Goal: Navigation & Orientation: Find specific page/section

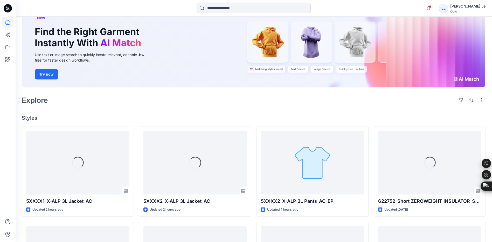
scroll to position [52, 0]
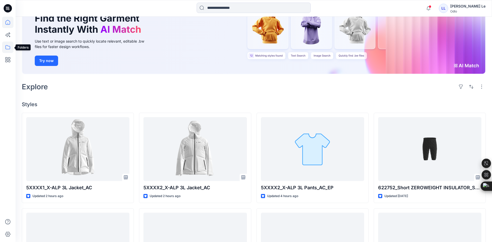
click at [5, 48] on icon at bounding box center [7, 47] width 11 height 11
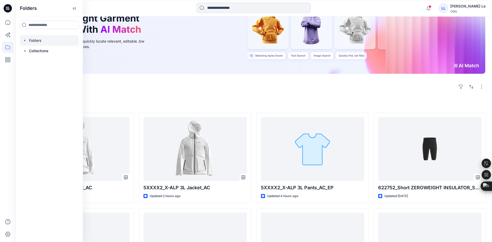
click at [42, 41] on div at bounding box center [49, 40] width 59 height 10
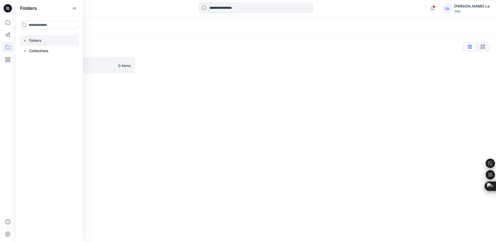
click at [133, 108] on div "Folders Folders List Vietsun 0 items" at bounding box center [256, 129] width 481 height 225
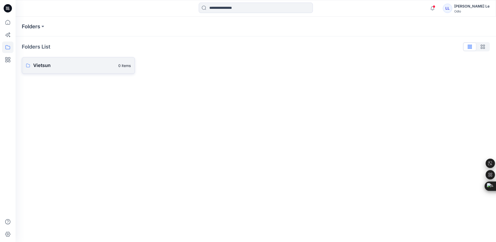
click at [101, 67] on p "Vietsun" at bounding box center [74, 65] width 82 height 7
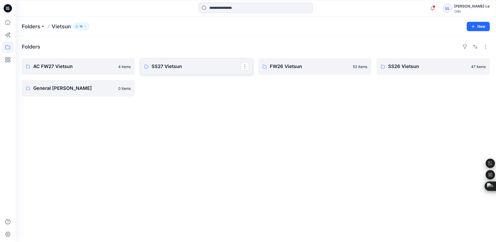
click at [187, 68] on p "SS27 Vietsun" at bounding box center [196, 66] width 89 height 7
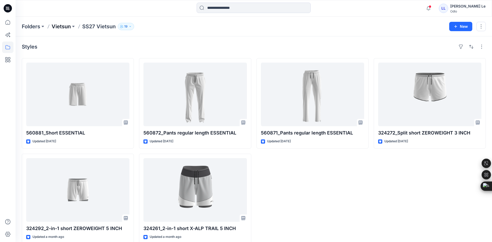
click at [60, 27] on p "Vietsun" at bounding box center [61, 26] width 19 height 7
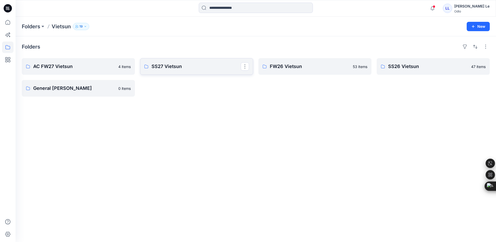
click at [176, 67] on p "SS27 Vietsun" at bounding box center [196, 66] width 89 height 7
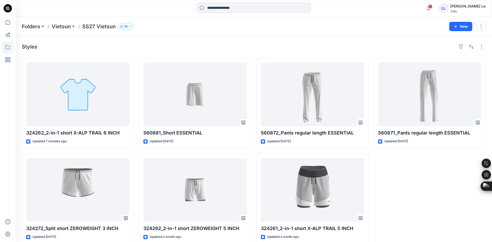
click at [139, 44] on div "Styles" at bounding box center [254, 47] width 464 height 8
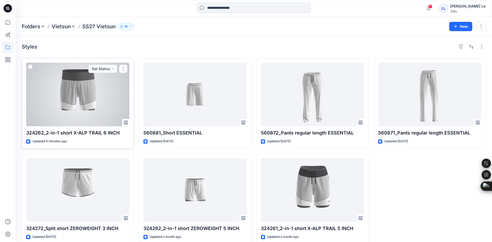
click at [75, 105] on div at bounding box center [77, 95] width 103 height 64
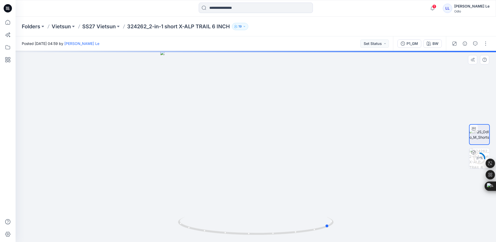
drag, startPoint x: 256, startPoint y: 235, endPoint x: 174, endPoint y: 217, distance: 83.7
click at [174, 217] on div at bounding box center [256, 146] width 481 height 191
drag, startPoint x: 311, startPoint y: 62, endPoint x: 259, endPoint y: 211, distance: 157.4
click at [365, 136] on img at bounding box center [255, 140] width 333 height 203
